Goal: Find specific page/section: Find specific page/section

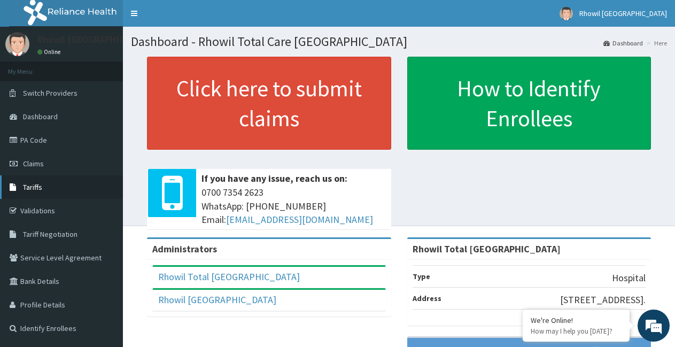
click at [44, 194] on link "Tariffs" at bounding box center [61, 187] width 123 height 24
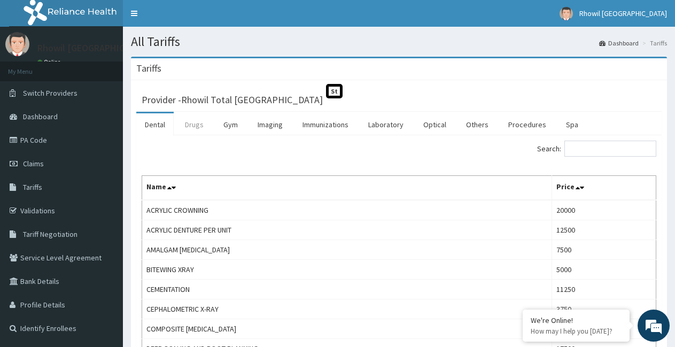
click at [200, 121] on link "Drugs" at bounding box center [194, 124] width 36 height 22
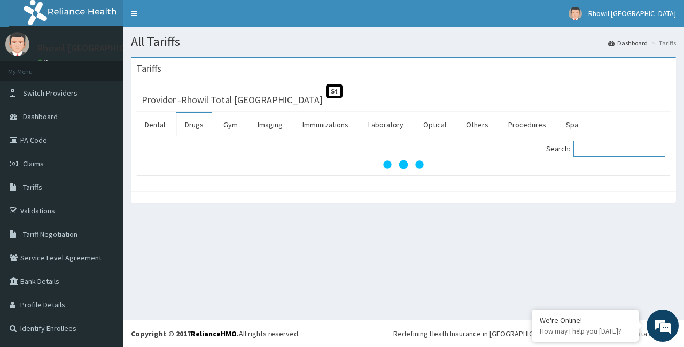
click at [608, 151] on input "Search:" at bounding box center [619, 149] width 92 height 16
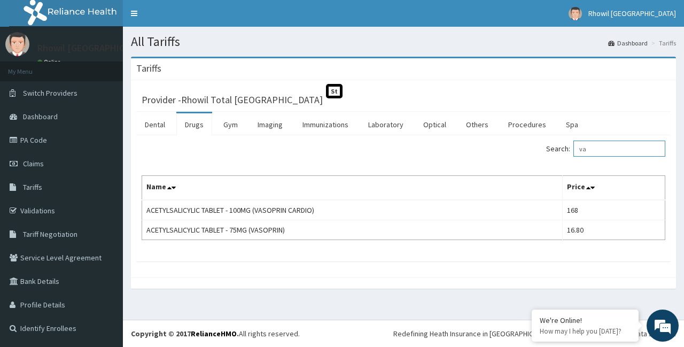
type input "v"
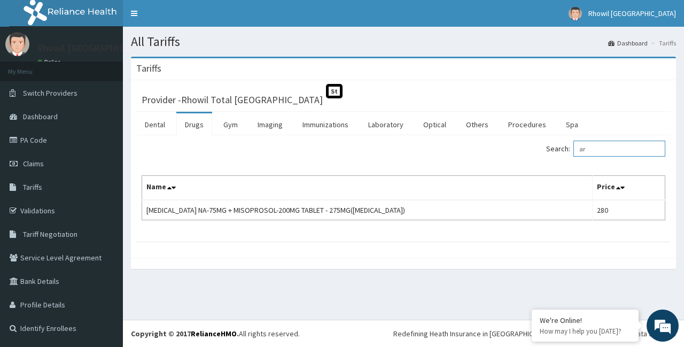
type input "a"
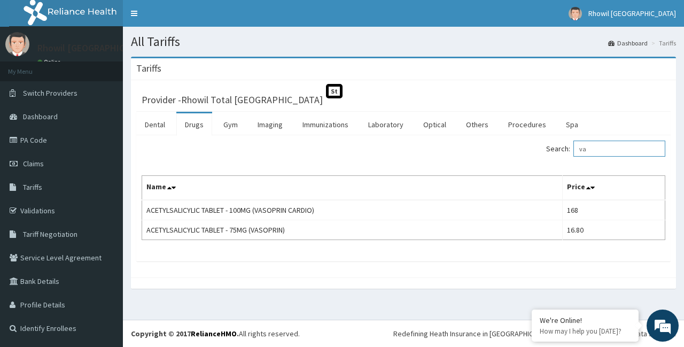
type input "v"
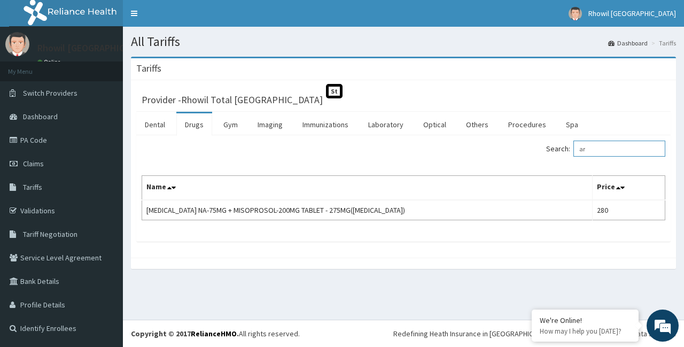
type input "a"
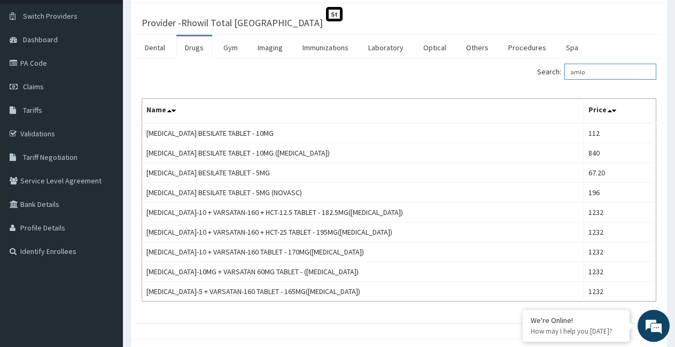
scroll to position [74, 0]
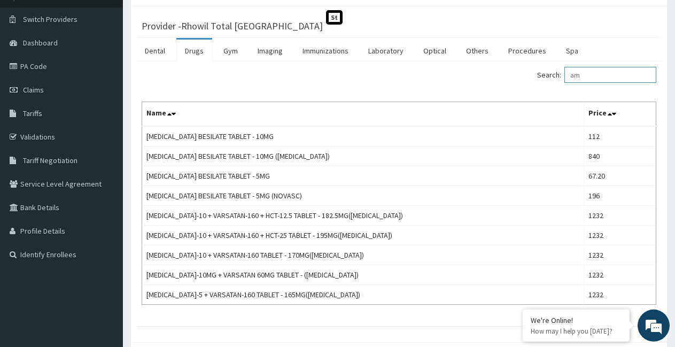
type input "a"
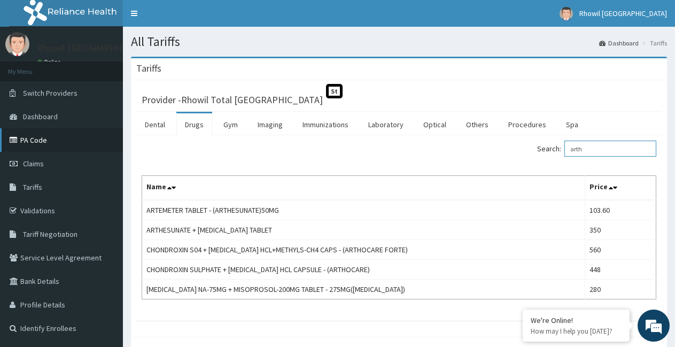
type input "arth"
click at [43, 133] on link "PA Code" at bounding box center [61, 140] width 123 height 24
